Goal: Task Accomplishment & Management: Manage account settings

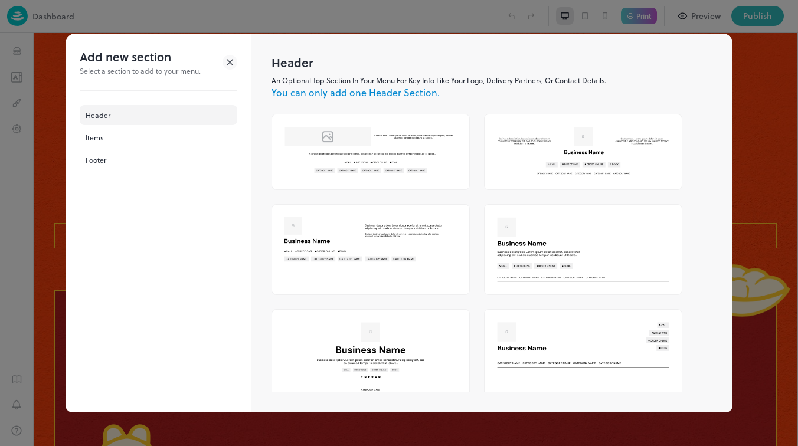
scroll to position [838, 0]
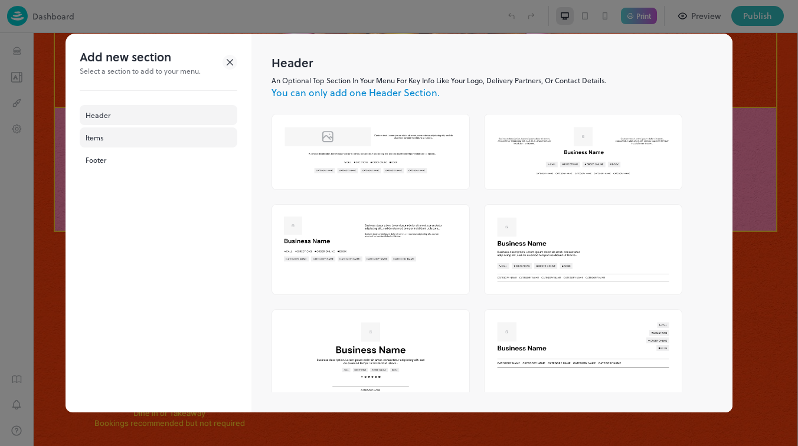
click at [120, 146] on div "Items" at bounding box center [159, 138] width 158 height 20
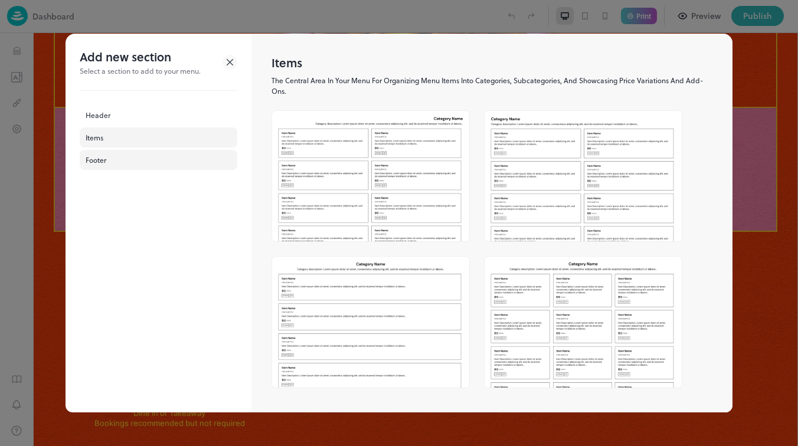
click at [116, 159] on div "Footer" at bounding box center [159, 160] width 158 height 20
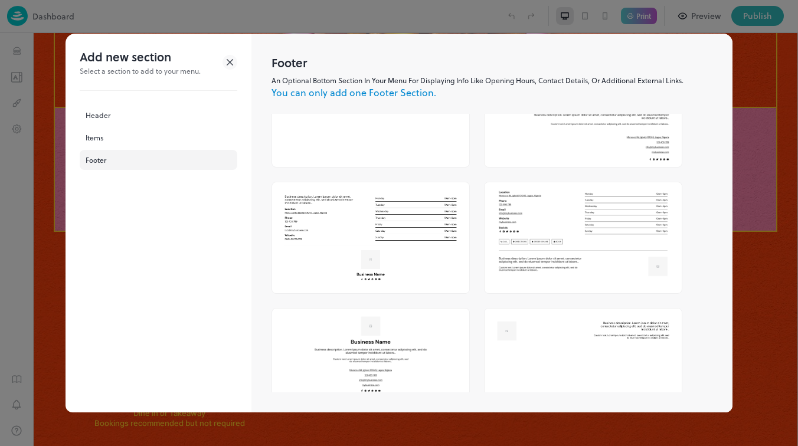
scroll to position [241, 0]
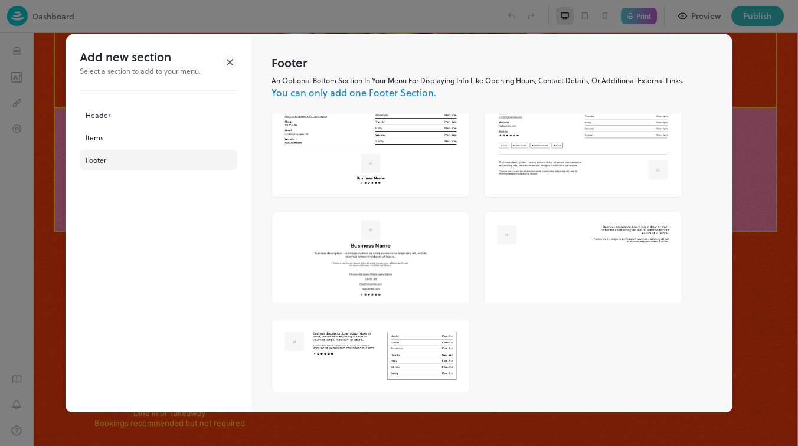
click at [368, 252] on img at bounding box center [370, 258] width 197 height 91
click at [354, 221] on img at bounding box center [370, 258] width 197 height 91
click at [354, 222] on img at bounding box center [370, 258] width 197 height 91
click at [789, 181] on div at bounding box center [399, 223] width 798 height 446
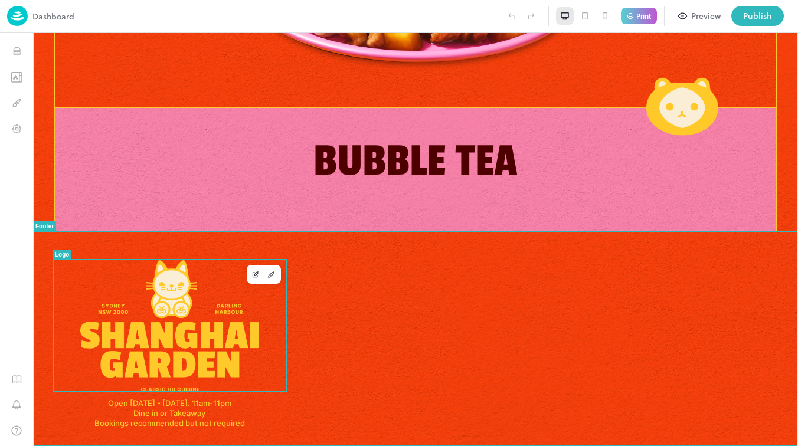
click at [147, 360] on img at bounding box center [169, 325] width 179 height 131
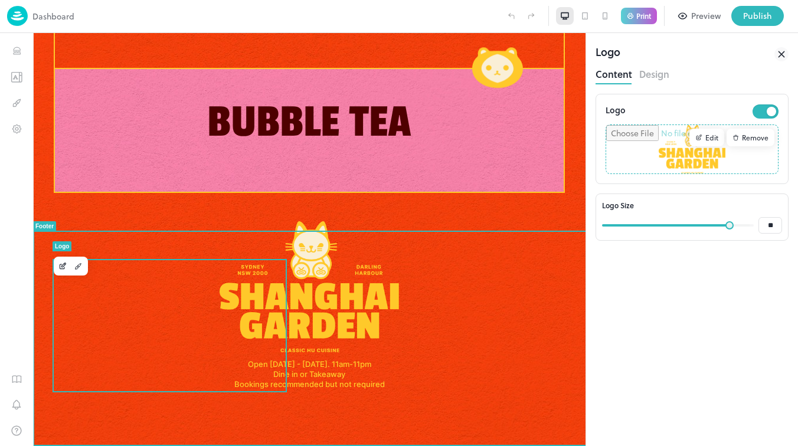
scroll to position [824, 0]
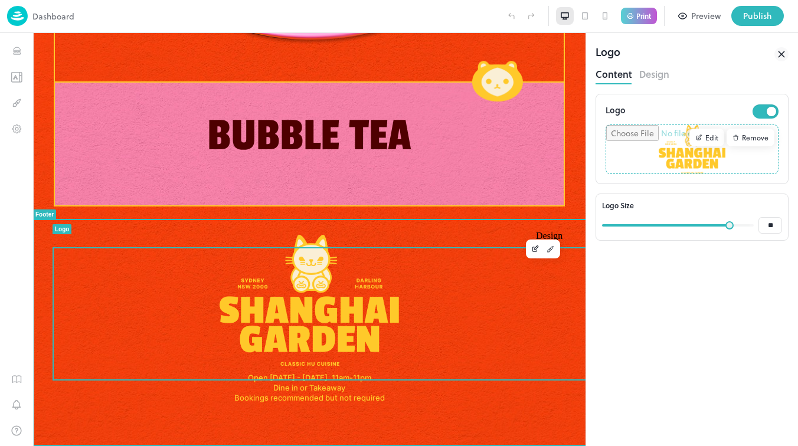
click at [544, 242] on button "Design" at bounding box center [550, 248] width 15 height 15
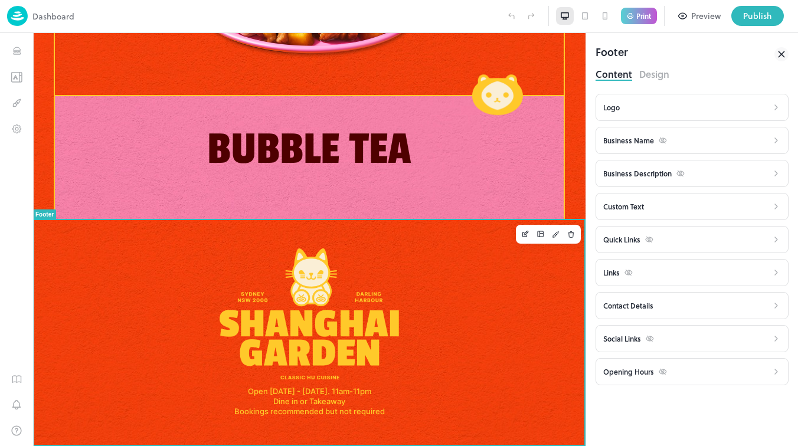
click at [388, 228] on div "Open [DATE] - [DATE]. 11am-11pm Dine in or Takeaway Bookings recommended but no…" at bounding box center [309, 333] width 553 height 227
click at [492, 224] on div "Open [DATE] - [DATE]. 11am-11pm Dine in or Takeaway Bookings recommended but no…" at bounding box center [309, 333] width 553 height 227
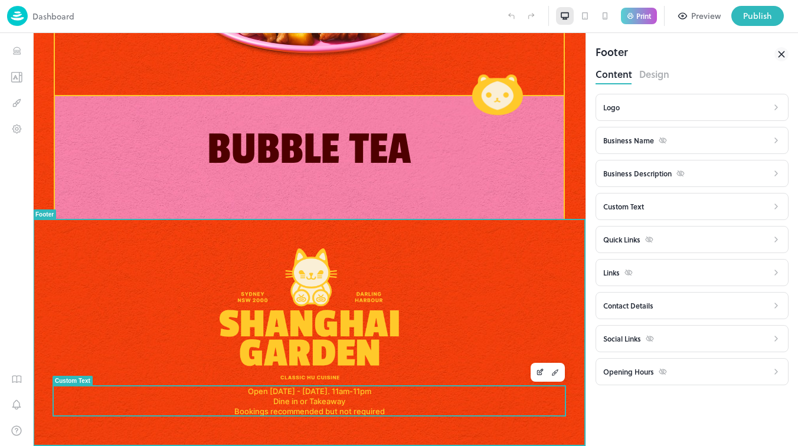
click at [496, 417] on div "Open [DATE] - [DATE]. 11am-11pm Dine in or Takeaway Bookings recommended but no…" at bounding box center [309, 336] width 525 height 175
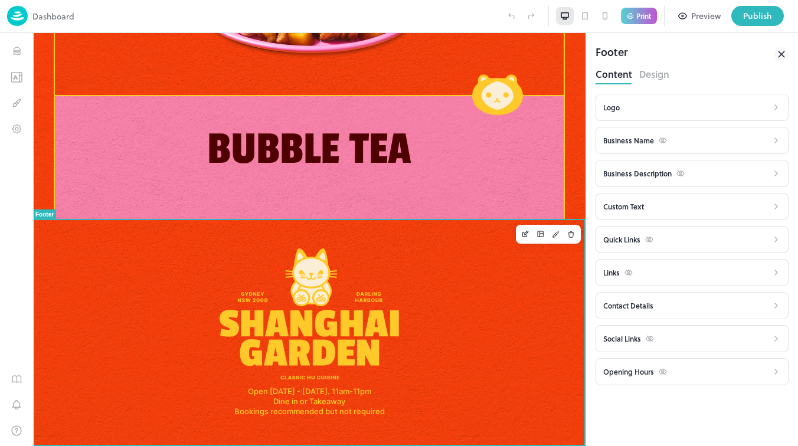
click at [570, 228] on button "Delete" at bounding box center [571, 234] width 15 height 15
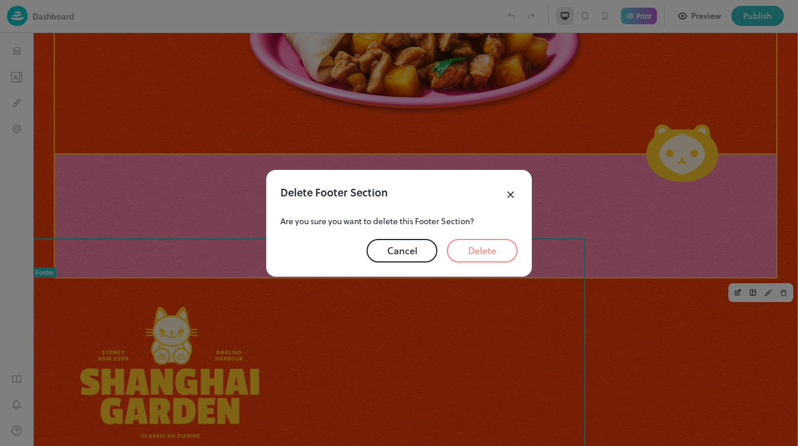
click at [504, 247] on button "Delete" at bounding box center [482, 251] width 71 height 24
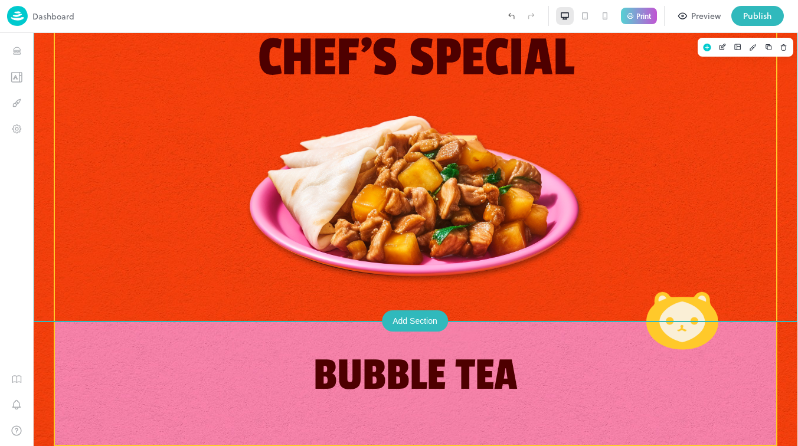
scroll to position [633, 0]
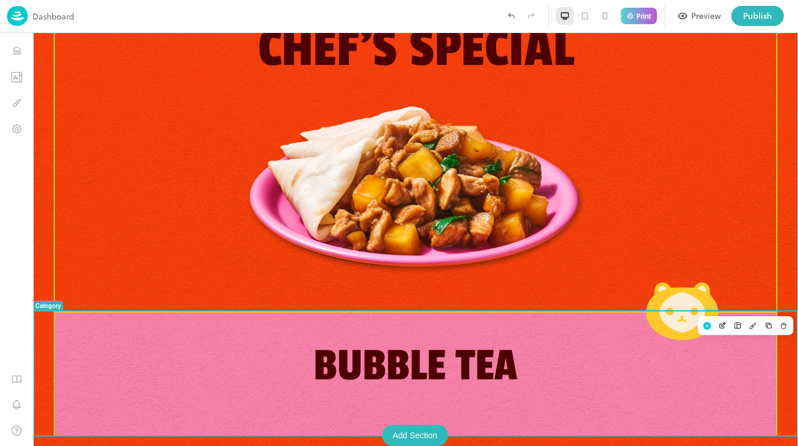
click at [423, 432] on div "Add Section" at bounding box center [415, 435] width 66 height 21
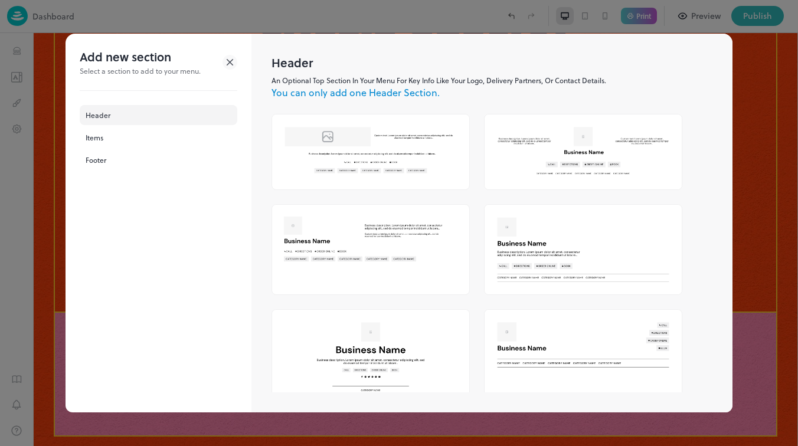
scroll to position [623, 0]
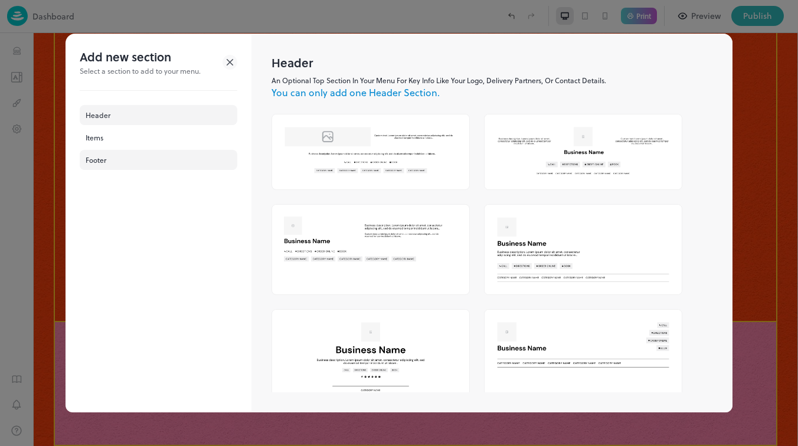
click at [146, 154] on div "Footer" at bounding box center [159, 160] width 158 height 20
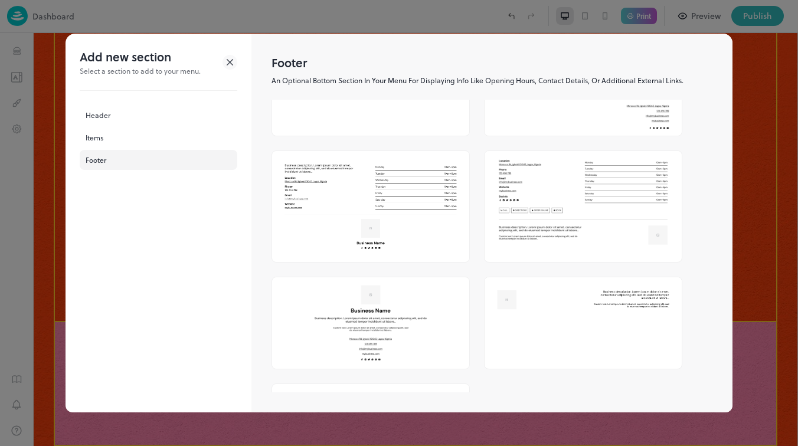
scroll to position [0, 0]
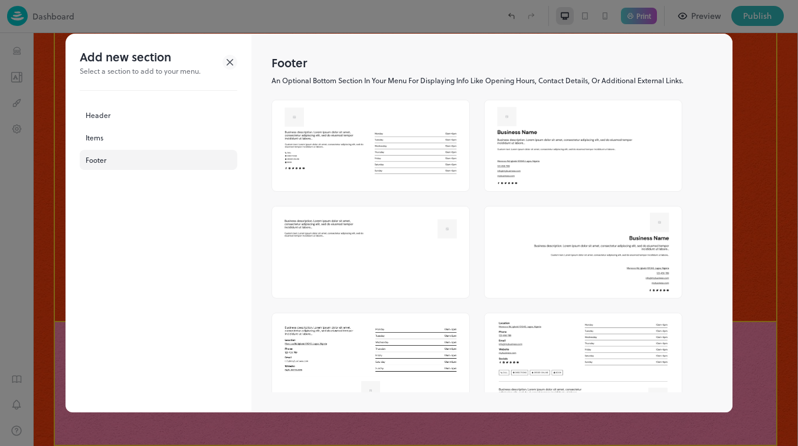
click at [389, 146] on img at bounding box center [370, 140] width 197 height 81
type input "******"
type input "**********"
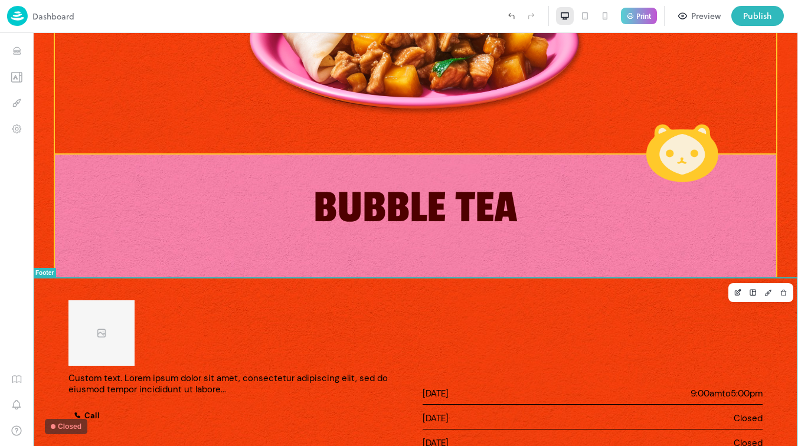
scroll to position [905, 0]
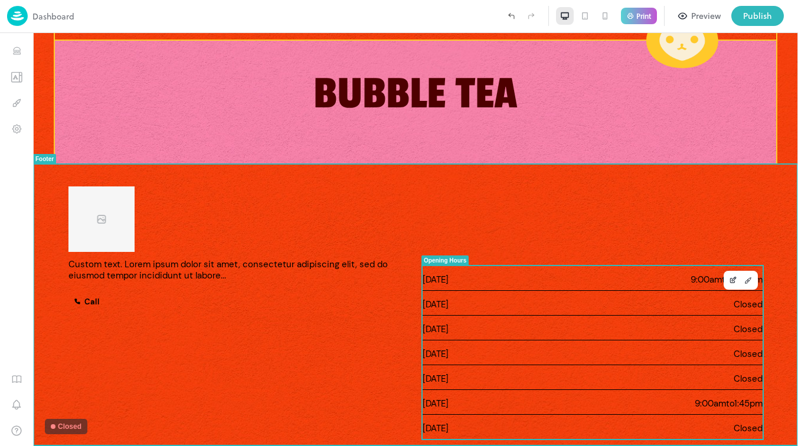
click at [443, 333] on span "[DATE]" at bounding box center [578, 329] width 311 height 9
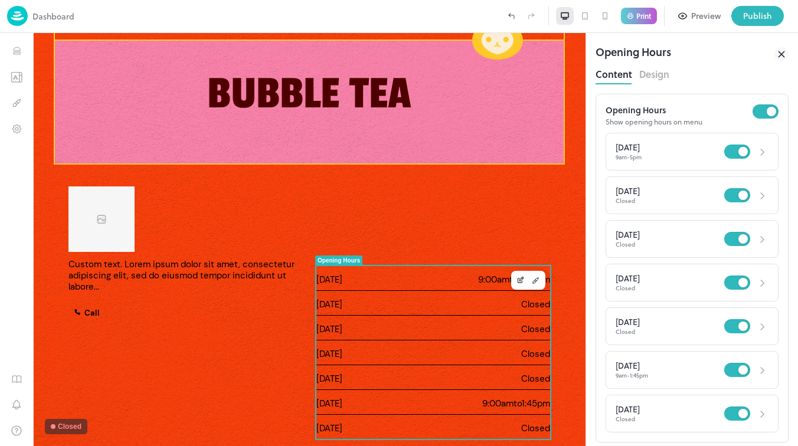
scroll to position [866, 0]
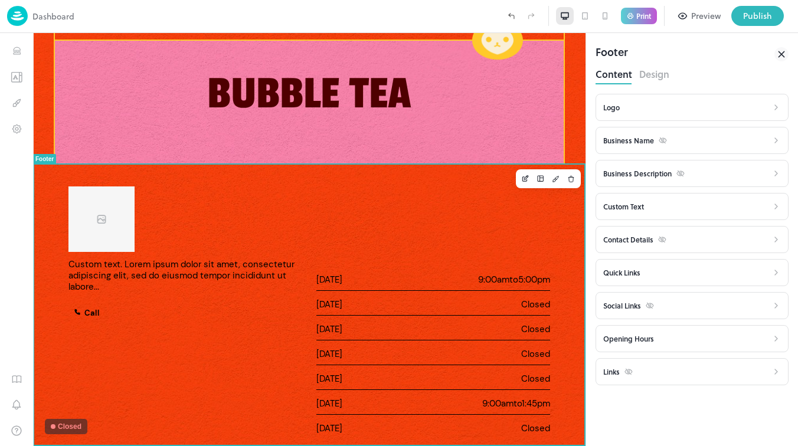
click at [566, 200] on div "Custom text. Lorem ipsum dolor sit amet, consectetur adipiscing elit, sed do ei…" at bounding box center [309, 306] width 553 height 282
click at [523, 341] on div "[DATE] Closed" at bounding box center [433, 353] width 234 height 25
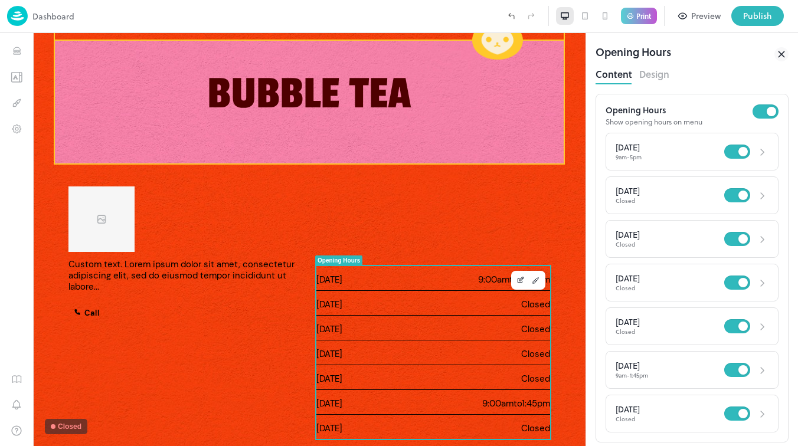
click at [587, 21] on div at bounding box center [585, 16] width 18 height 18
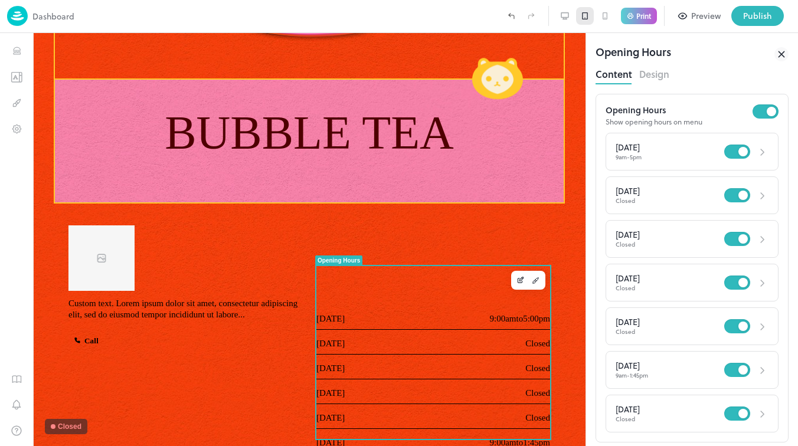
click at [583, 19] on icon at bounding box center [584, 15] width 9 height 9
click at [596, 19] on div at bounding box center [605, 16] width 18 height 18
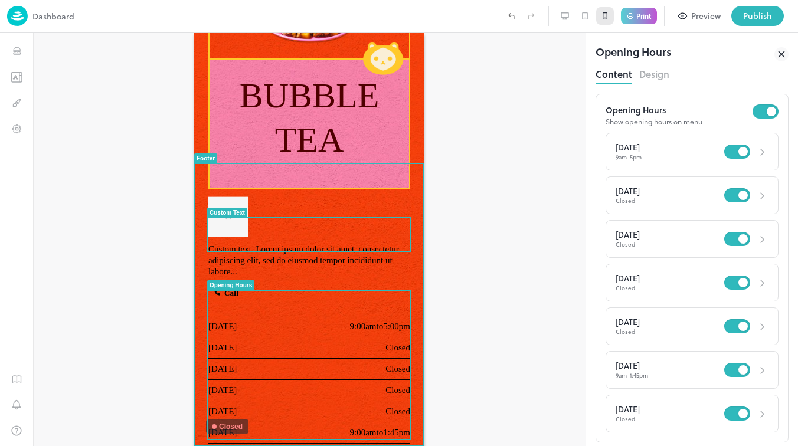
scroll to position [537, 0]
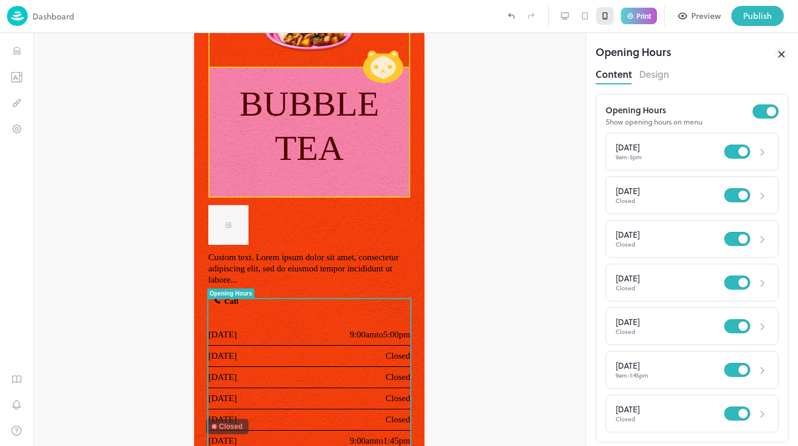
click at [576, 16] on div at bounding box center [585, 16] width 18 height 18
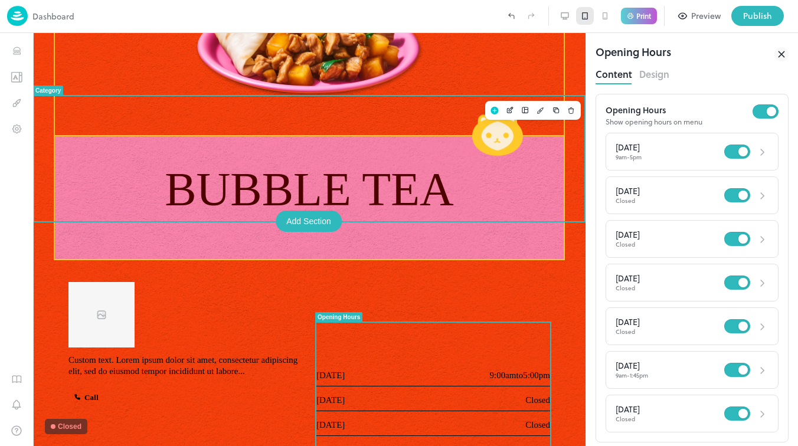
scroll to position [848, 0]
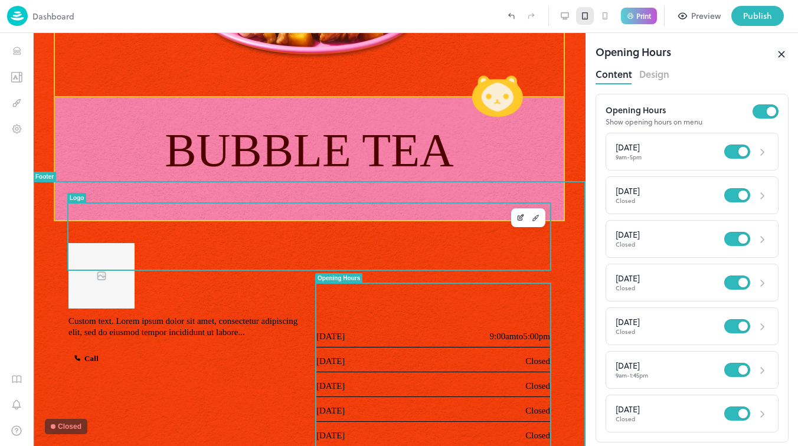
click at [420, 243] on div at bounding box center [309, 276] width 482 height 66
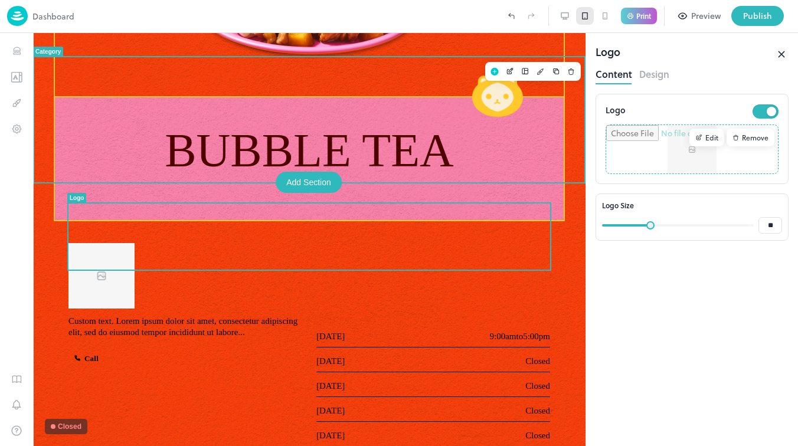
scroll to position [866, 0]
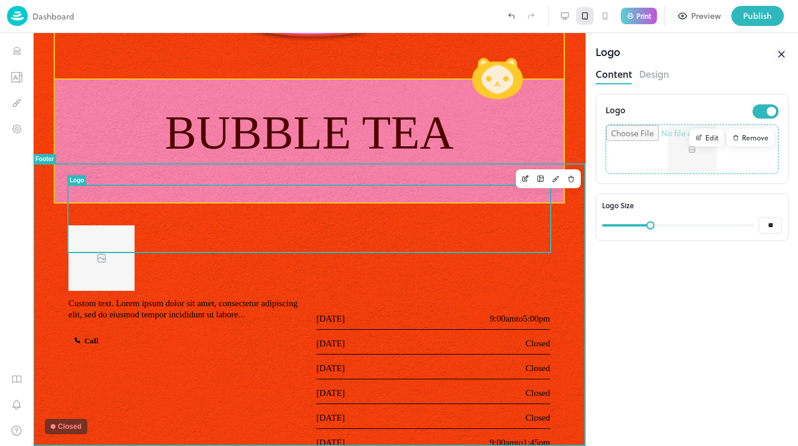
click at [352, 330] on div "[DATE] Closed" at bounding box center [433, 342] width 234 height 25
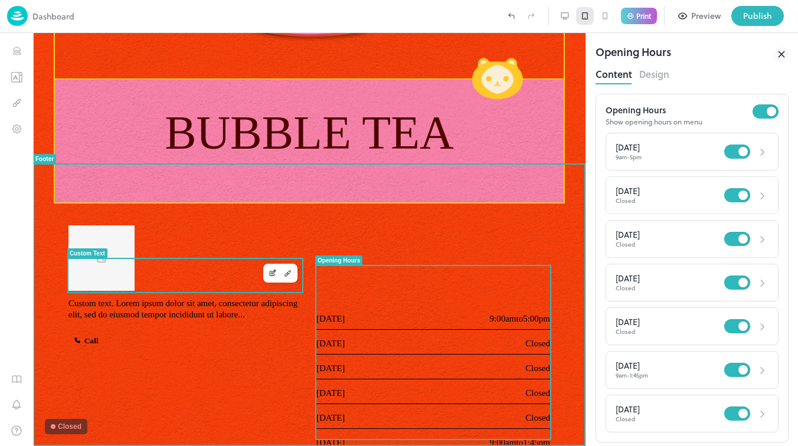
click at [194, 298] on div "Custom text. Lorem ipsum dolor sit amet, consectetur adipiscing elit, sed do ei…" at bounding box center [185, 309] width 234 height 22
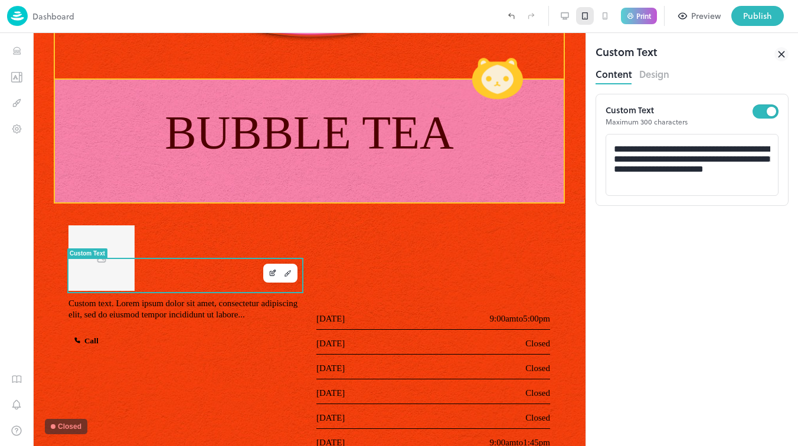
click at [9, 113] on div "1" at bounding box center [16, 239] width 33 height 413
click at [18, 88] on div "1" at bounding box center [16, 239] width 33 height 413
click at [16, 93] on button "Design" at bounding box center [16, 102] width 21 height 21
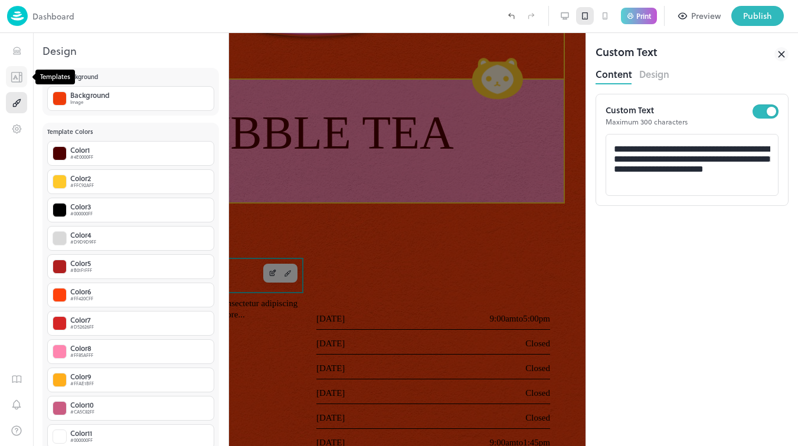
click at [17, 74] on icon "Templates" at bounding box center [17, 76] width 12 height 11
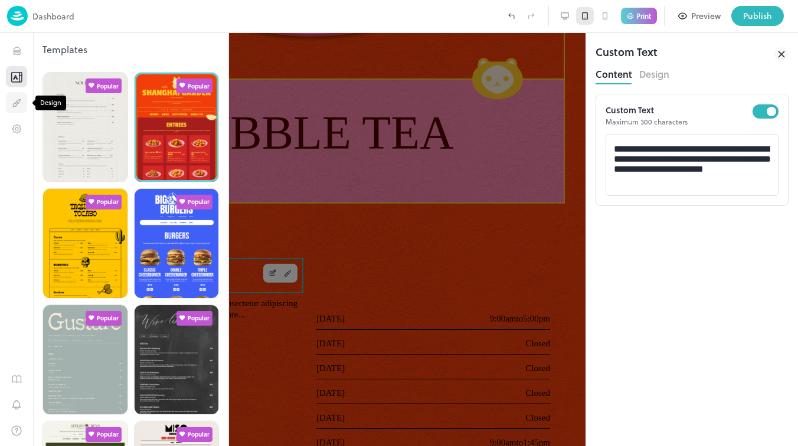
click at [15, 105] on icon "Design" at bounding box center [16, 102] width 11 height 11
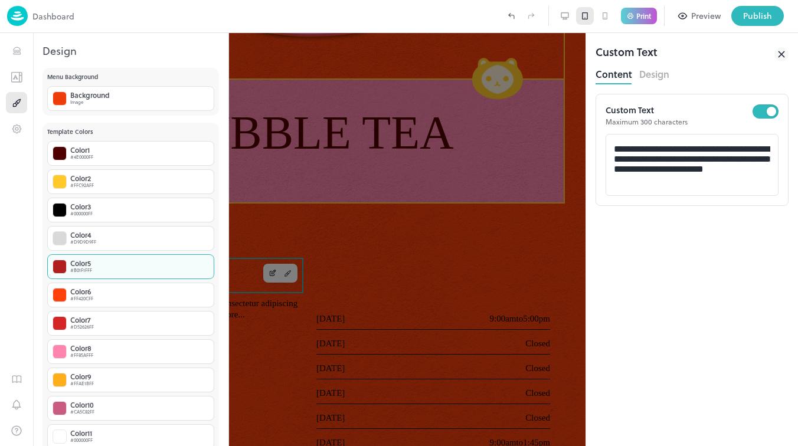
scroll to position [148, 0]
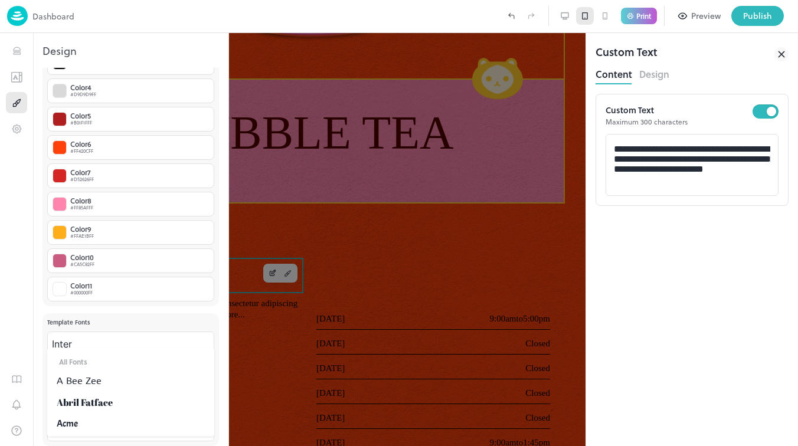
click at [89, 378] on body "**********" at bounding box center [399, 223] width 798 height 446
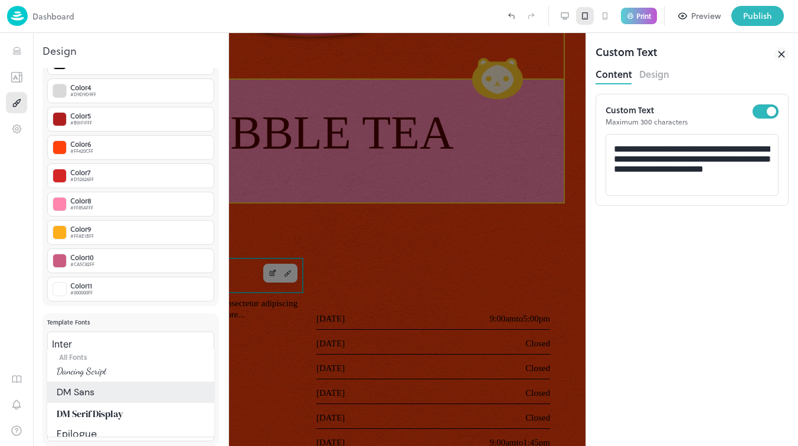
click at [101, 414] on li "DM Serif Display" at bounding box center [130, 413] width 167 height 21
type input "**********"
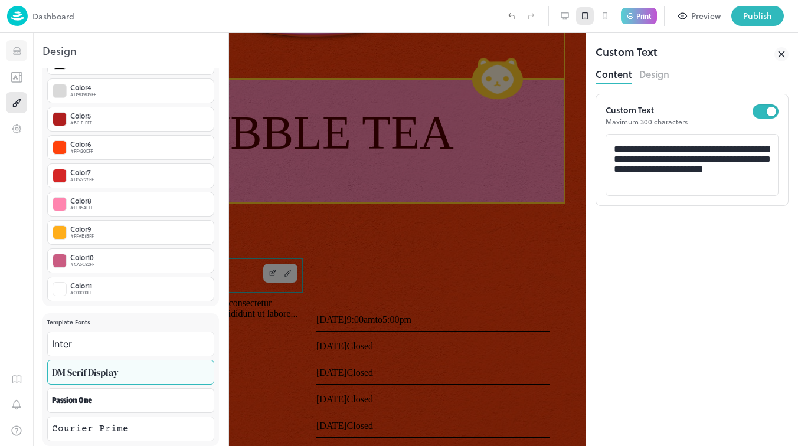
click at [16, 47] on icon "Items" at bounding box center [16, 50] width 11 height 11
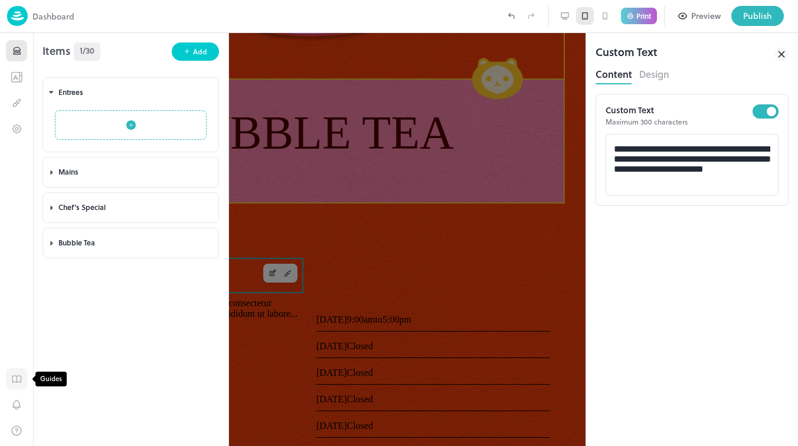
click at [17, 381] on icon "Guides" at bounding box center [17, 379] width 0 height 6
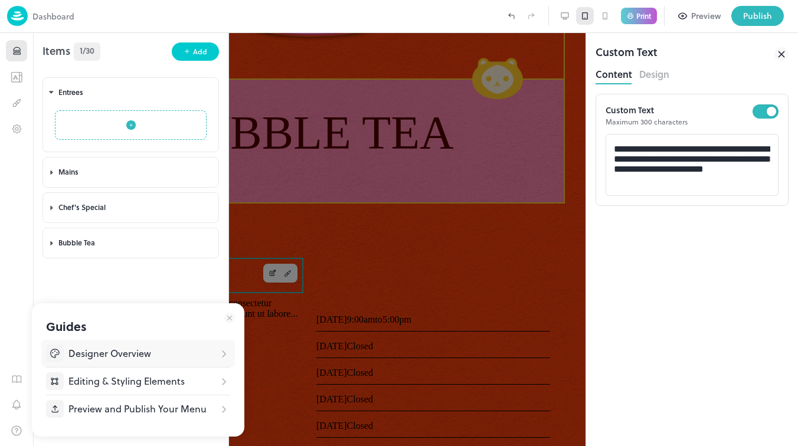
click at [132, 362] on div "Designer Overview" at bounding box center [138, 353] width 194 height 27
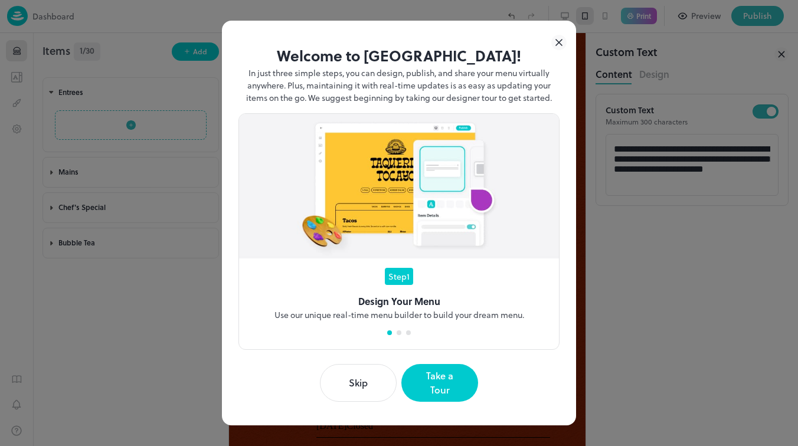
click at [342, 383] on button "Skip" at bounding box center [358, 383] width 77 height 38
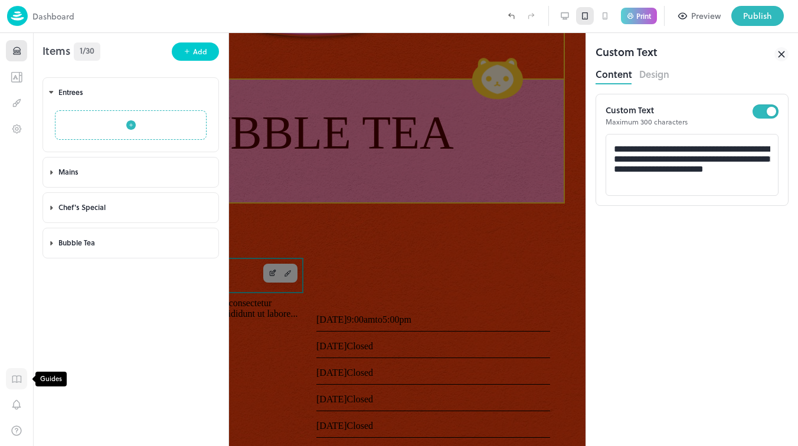
click at [15, 376] on icon "Guides" at bounding box center [16, 379] width 11 height 11
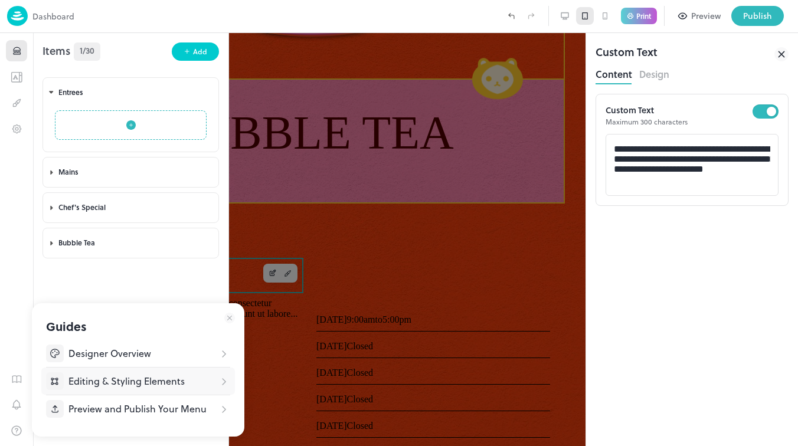
click at [133, 393] on div "Editing & Styling Elements" at bounding box center [138, 381] width 194 height 27
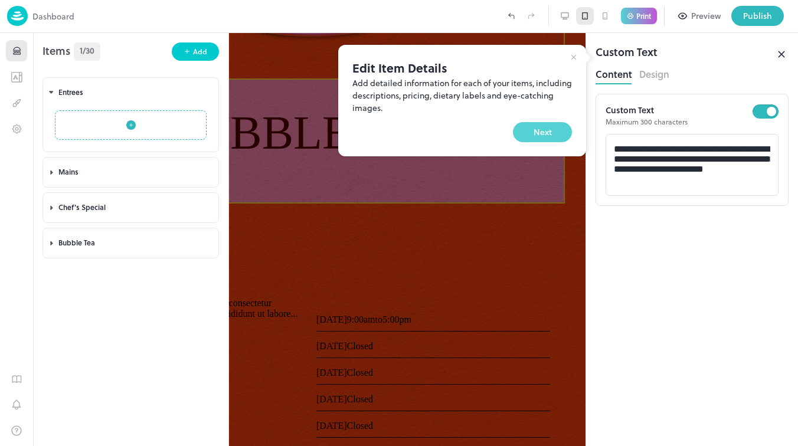
click at [548, 136] on button "Next" at bounding box center [542, 132] width 59 height 20
